Goal: Transaction & Acquisition: Purchase product/service

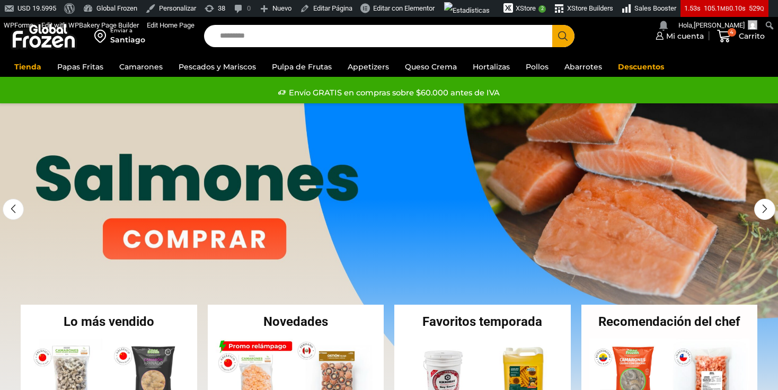
click at [222, 238] on link "1 / 3" at bounding box center [389, 262] width 778 height 318
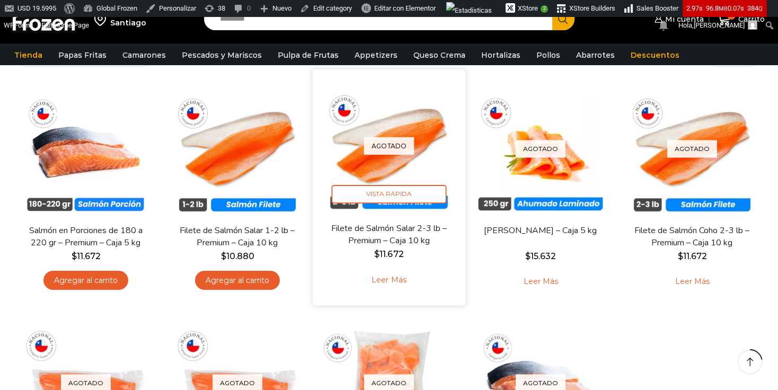
scroll to position [123, 0]
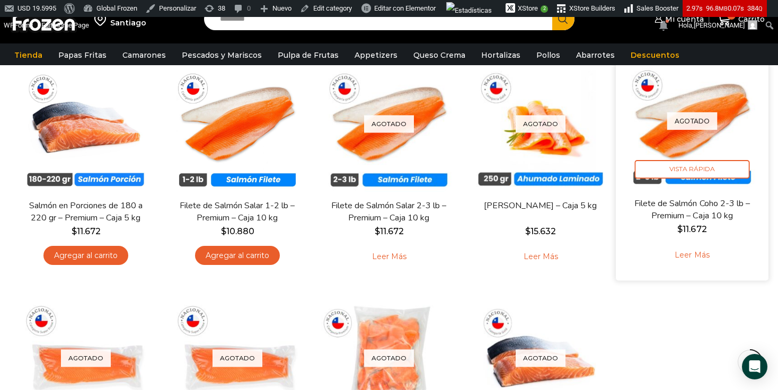
click at [698, 257] on link "Leer más" at bounding box center [691, 255] width 67 height 23
